Goal: Book appointment/travel/reservation

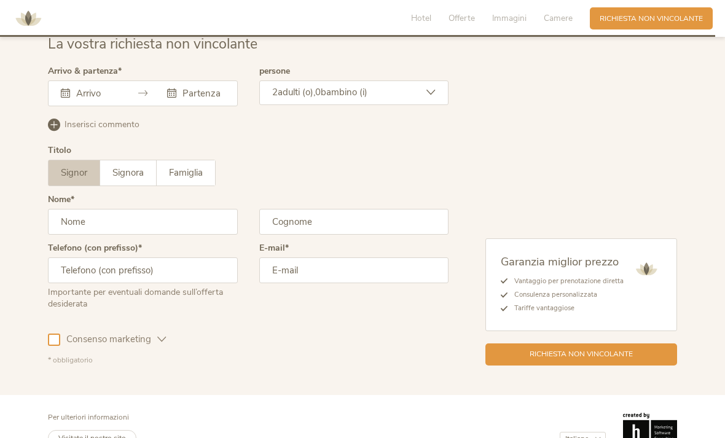
click at [106, 106] on div "Settembre 2025 Lun Mar Mer Gio Ven Sab Dom 1 2 3 4 5 6 7 8 9 10 11 12 13 14 15 …" at bounding box center [143, 93] width 190 height 26
click at [74, 106] on div "Settembre 2025 Lun Mar Mer Gio Ven Sab Dom 1 2 3 4 5 6 7 8 9 10 11 12 13 14 15 …" at bounding box center [143, 93] width 190 height 26
click at [79, 100] on input "text" at bounding box center [95, 93] width 45 height 12
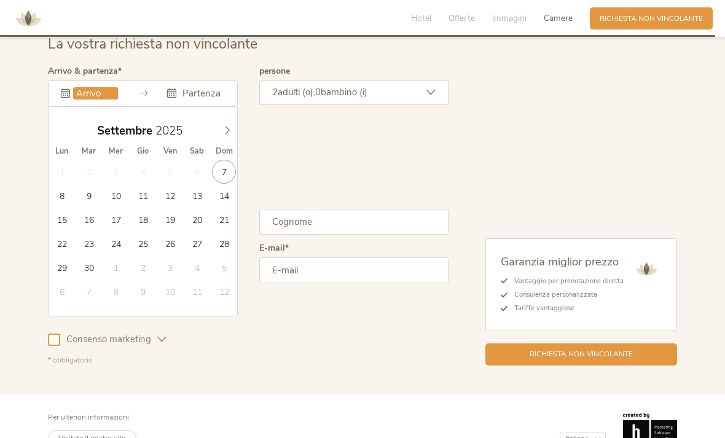
click at [227, 136] on span at bounding box center [227, 127] width 21 height 17
click at [228, 135] on icon at bounding box center [227, 130] width 9 height 9
click at [224, 135] on icon at bounding box center [227, 130] width 9 height 9
click at [231, 135] on icon at bounding box center [227, 130] width 9 height 9
type input "2026"
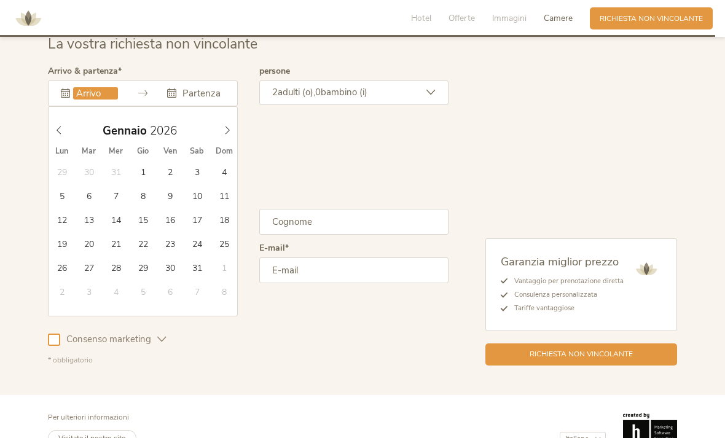
type input "10.01.2026"
type input "2026"
type input "12.01.2026"
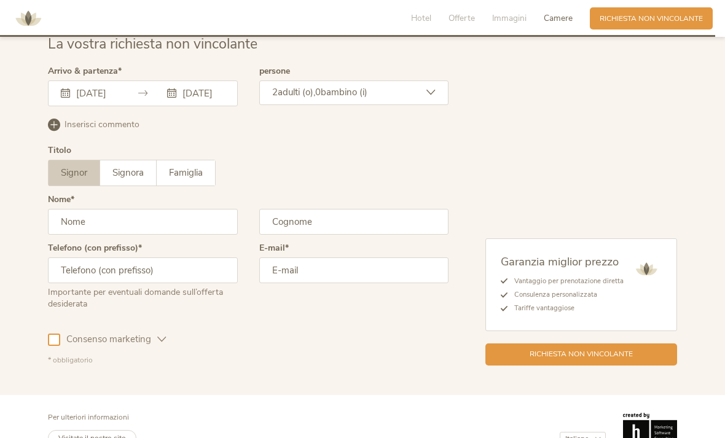
click at [306, 98] on span "adulti (o)," at bounding box center [296, 92] width 37 height 12
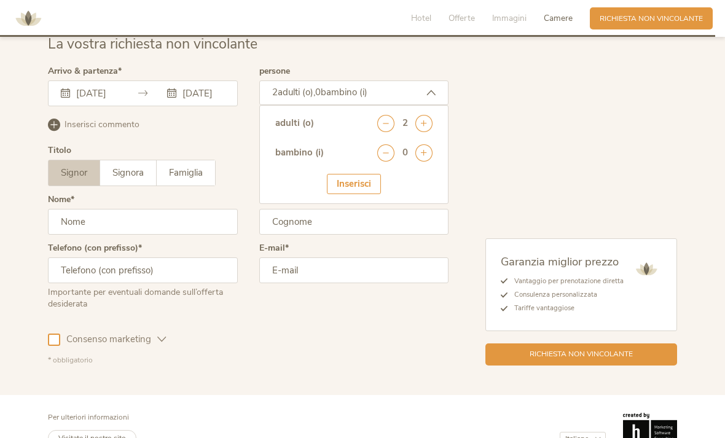
click at [426, 132] on icon at bounding box center [423, 123] width 17 height 17
click at [435, 159] on div "adulti (o) 3 bambino (i) 0 Inserisci" at bounding box center [354, 154] width 190 height 99
click at [422, 132] on icon at bounding box center [423, 123] width 17 height 17
click at [356, 189] on div "Inserisci" at bounding box center [354, 184] width 54 height 20
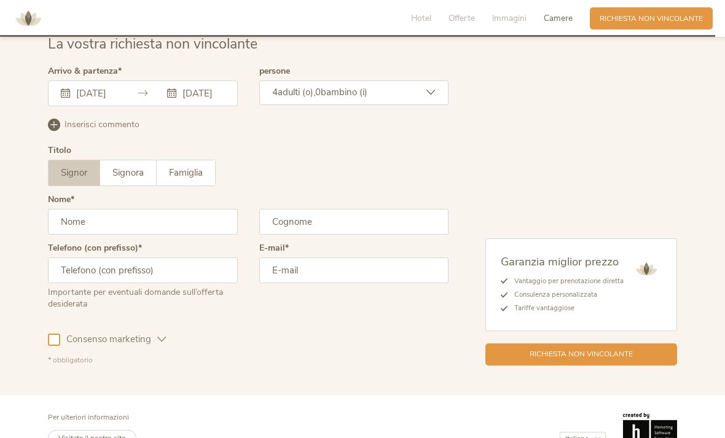
click at [119, 179] on span "Signora" at bounding box center [127, 172] width 31 height 12
click at [86, 235] on input "text" at bounding box center [143, 222] width 190 height 26
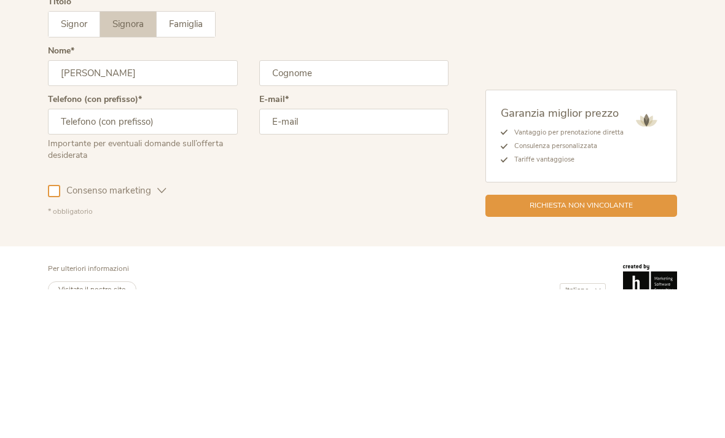
type input "Penelope"
click at [359, 209] on input "text" at bounding box center [354, 222] width 190 height 26
type input "Carreri"
click at [175, 257] on input "text" at bounding box center [143, 270] width 190 height 26
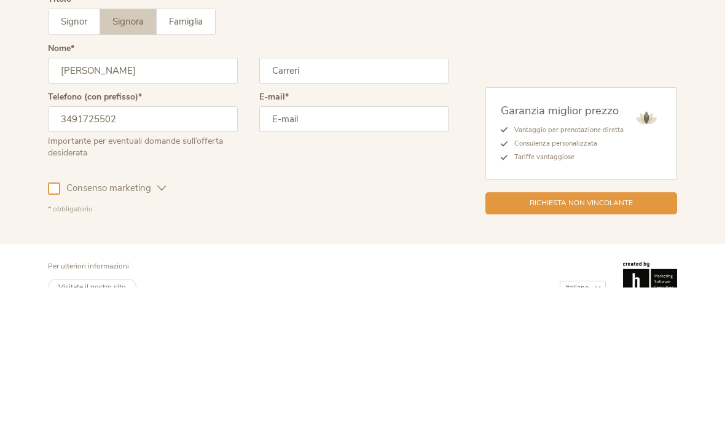
type input "3491725502"
click at [392, 257] on input "email" at bounding box center [354, 270] width 190 height 26
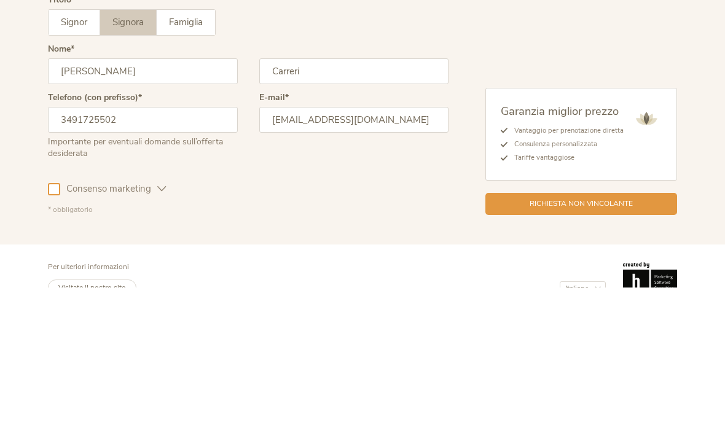
scroll to position [3110, 0]
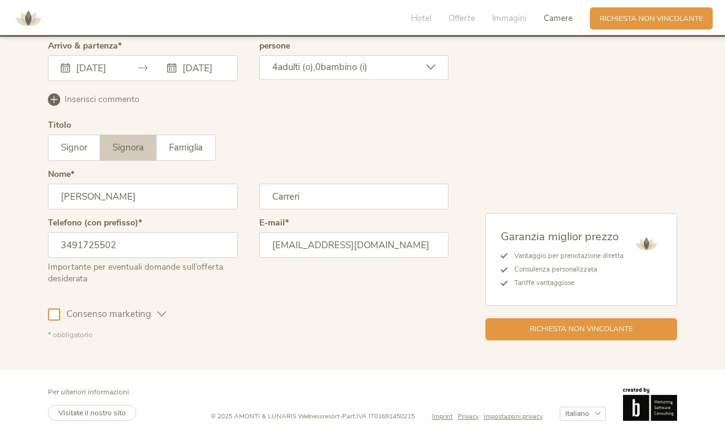
type input "carreri.penelope11@gmail.com"
click at [61, 316] on span "Consenso marketing" at bounding box center [108, 314] width 97 height 13
click at [625, 324] on span "Richiesta non vincolante" at bounding box center [580, 329] width 103 height 10
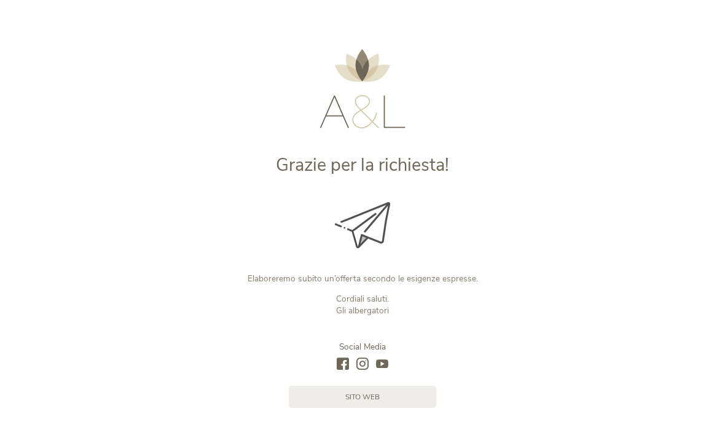
click at [389, 405] on link "sito web" at bounding box center [362, 397] width 147 height 22
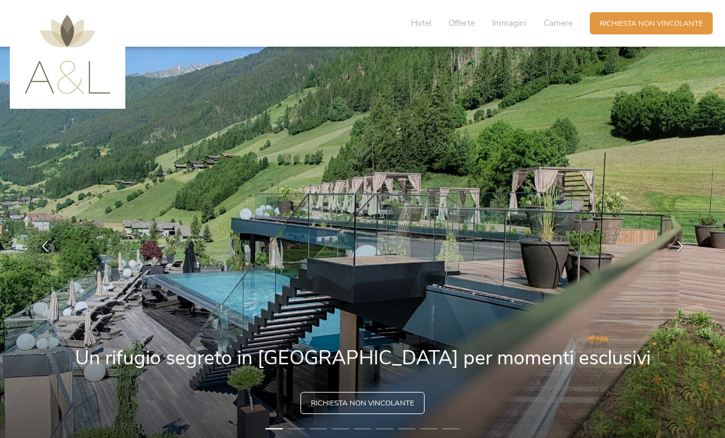
click at [514, 23] on span "Immagini" at bounding box center [509, 23] width 34 height 12
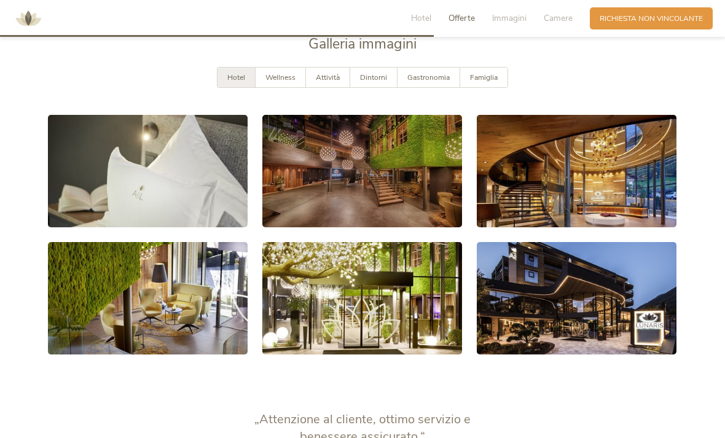
scroll to position [1869, 0]
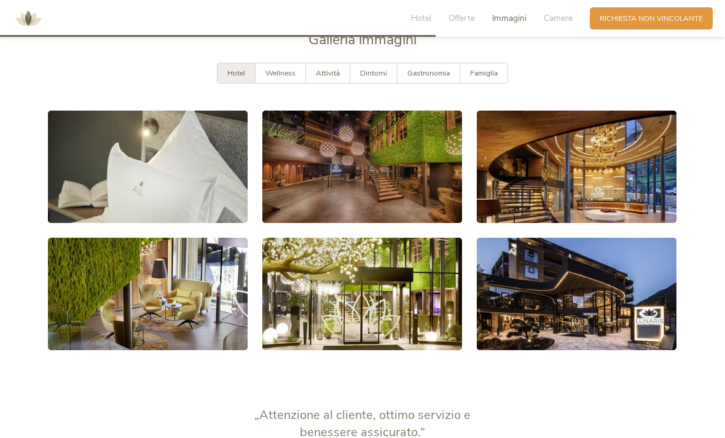
click at [550, 15] on span "Camere" at bounding box center [558, 18] width 29 height 12
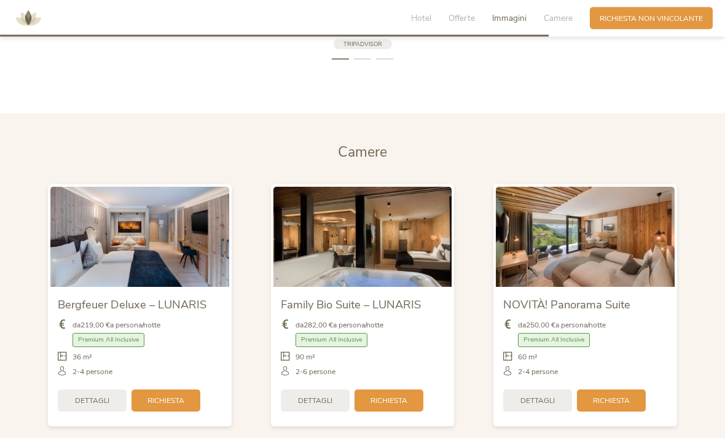
scroll to position [2326, 0]
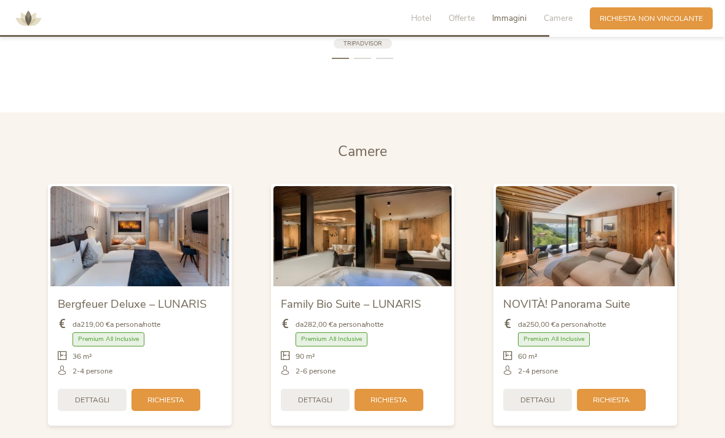
click at [620, 252] on img at bounding box center [585, 236] width 179 height 100
click at [544, 411] on div "Dettagli" at bounding box center [537, 400] width 69 height 22
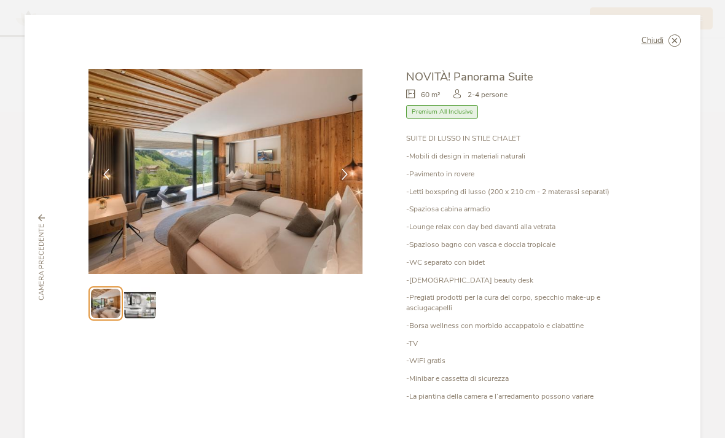
click at [343, 179] on icon at bounding box center [344, 174] width 11 height 11
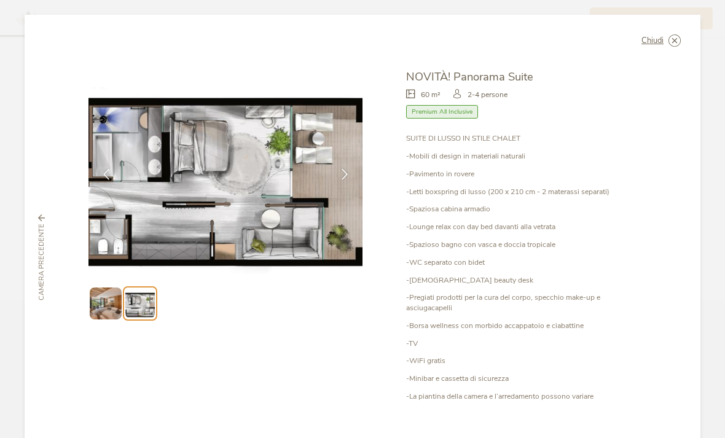
scroll to position [2137, 0]
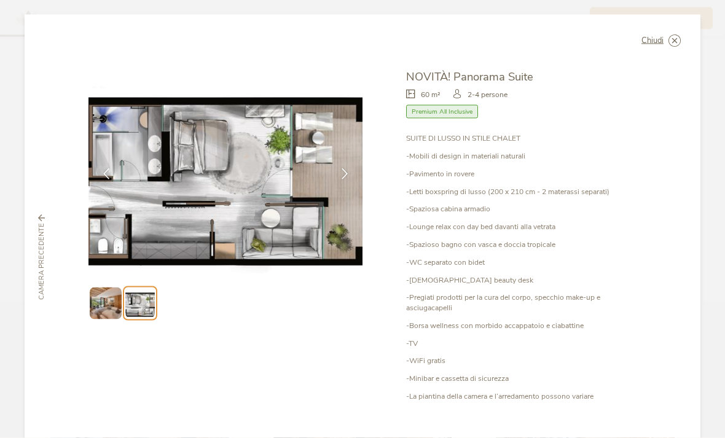
click at [45, 214] on div "Camera precedente" at bounding box center [41, 257] width 23 height 86
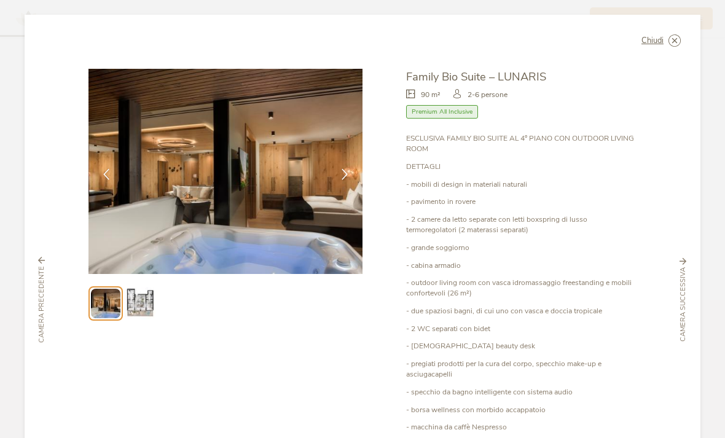
click at [42, 257] on icon at bounding box center [42, 260] width 7 height 7
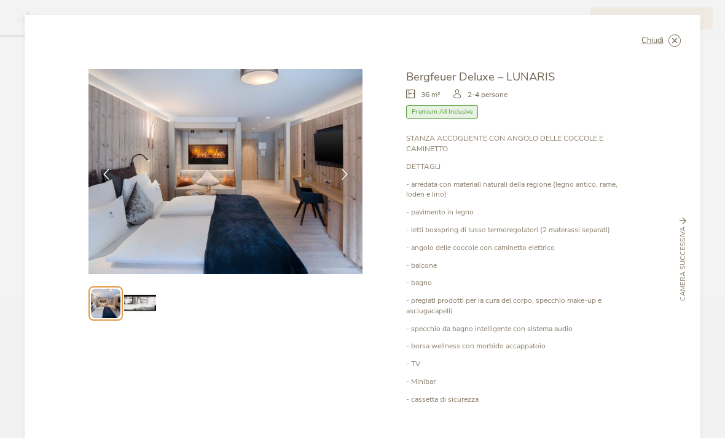
scroll to position [0, 0]
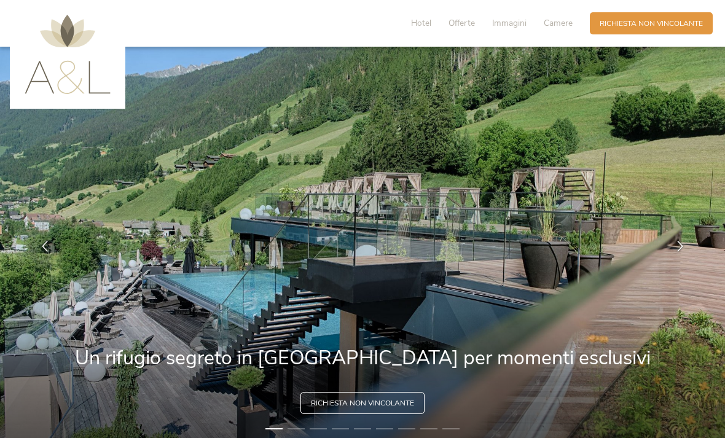
click at [448, 36] on div "Hotel Offerte Immagini Camere Richiesta Richiesta non vincolante" at bounding box center [555, 23] width 319 height 27
click at [451, 15] on div "Hotel Offerte Immagini Camere" at bounding box center [494, 23] width 191 height 22
click at [463, 22] on span "Offerte" at bounding box center [461, 23] width 26 height 12
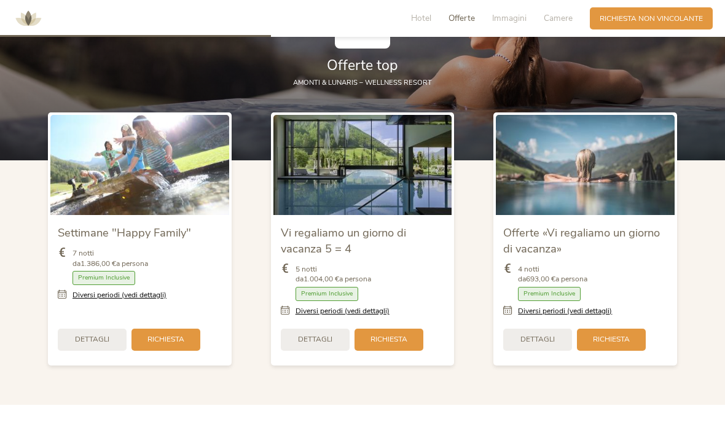
scroll to position [1184, 0]
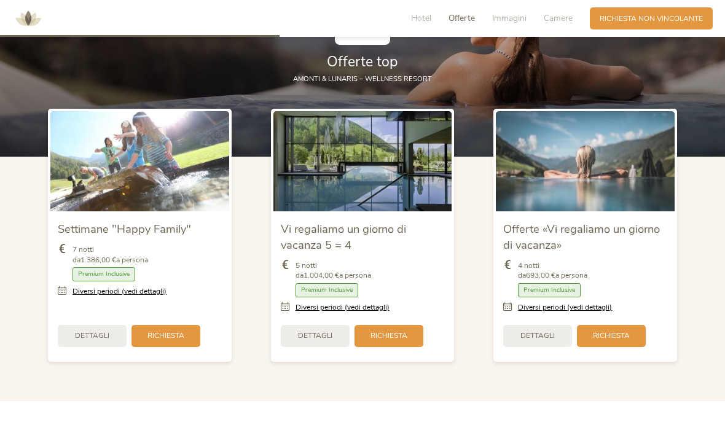
click at [554, 15] on span "Camere" at bounding box center [558, 18] width 29 height 12
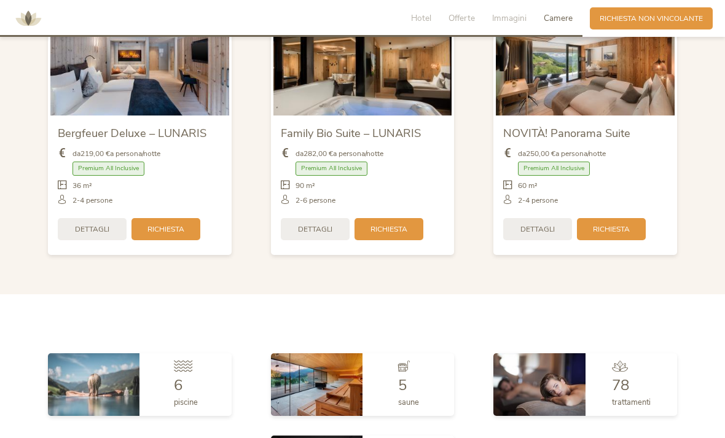
scroll to position [2495, 0]
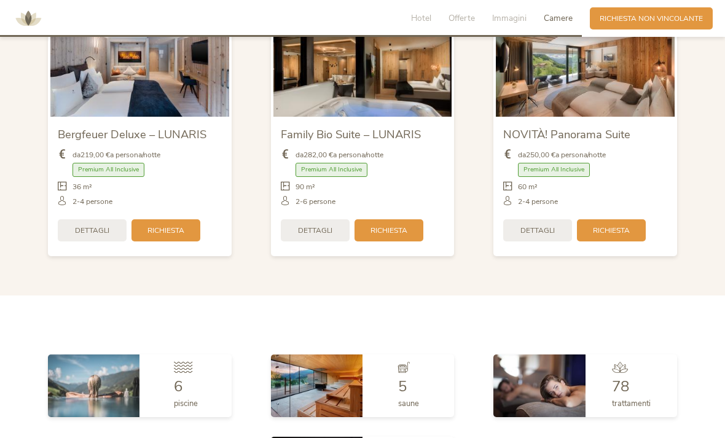
click at [515, 21] on span "Immagini" at bounding box center [509, 18] width 34 height 12
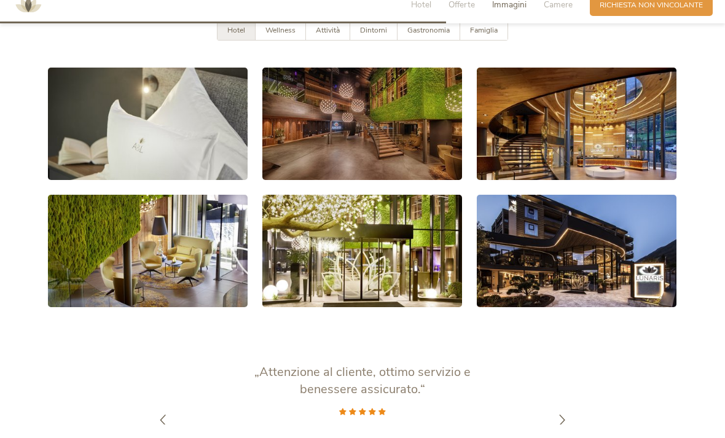
scroll to position [1913, 0]
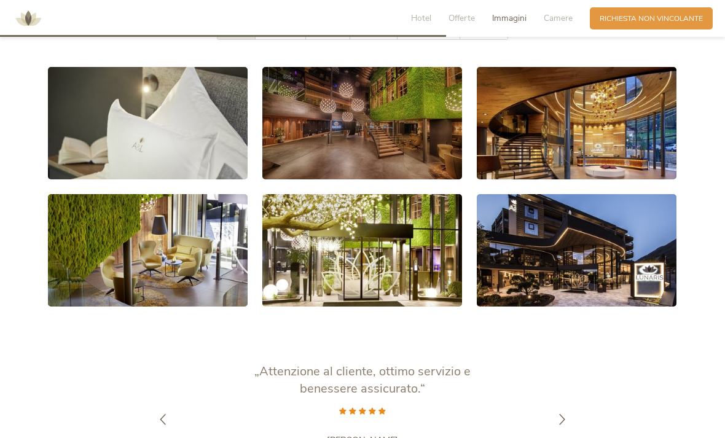
click at [141, 143] on link at bounding box center [148, 123] width 200 height 112
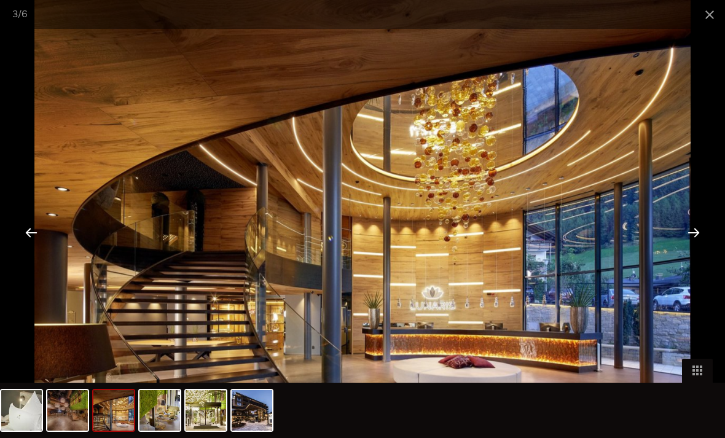
click at [10, 26] on div "3 / 6" at bounding box center [362, 14] width 725 height 29
